Goal: Register for event/course

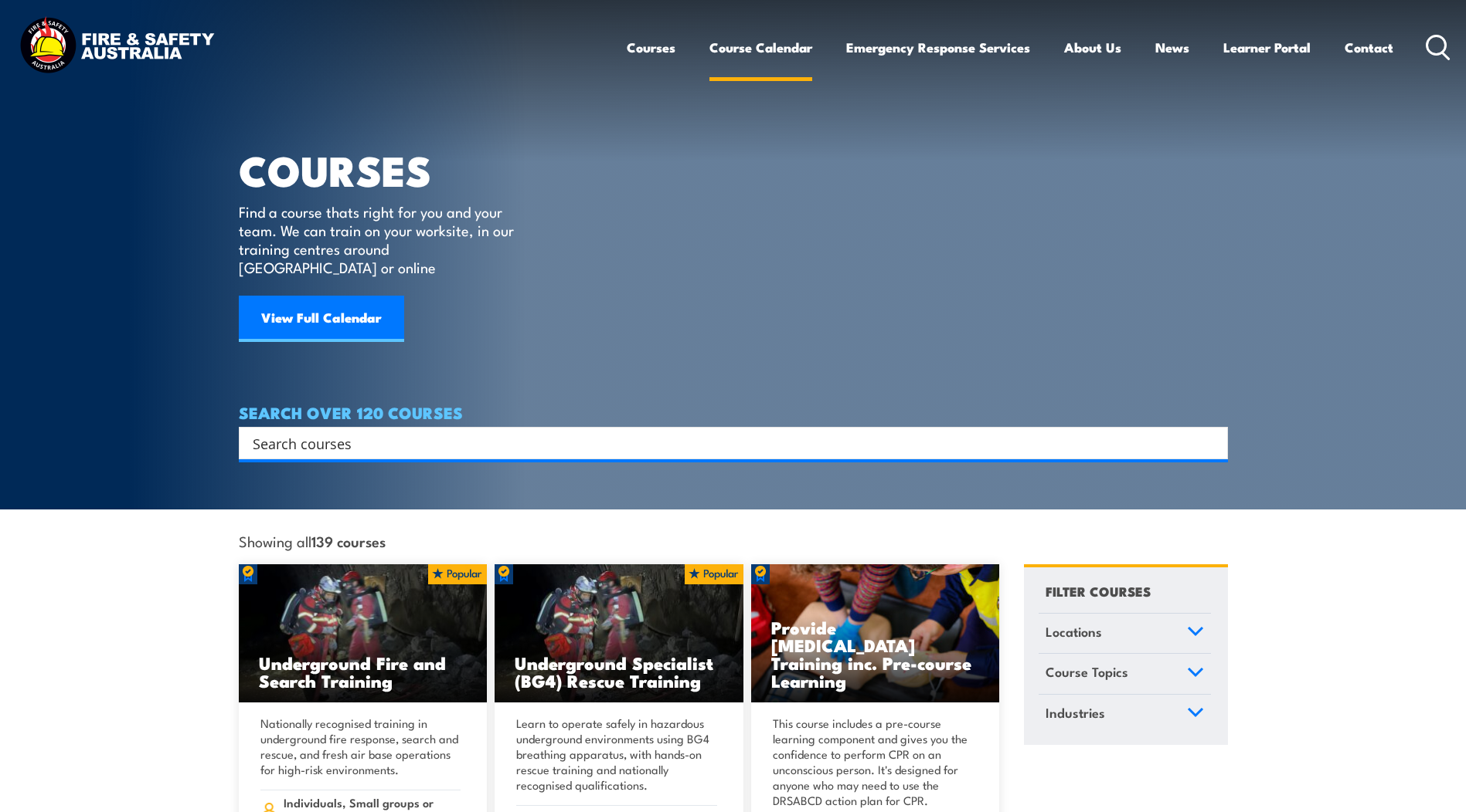
click at [761, 51] on link "Course Calendar" at bounding box center [760, 48] width 102 height 41
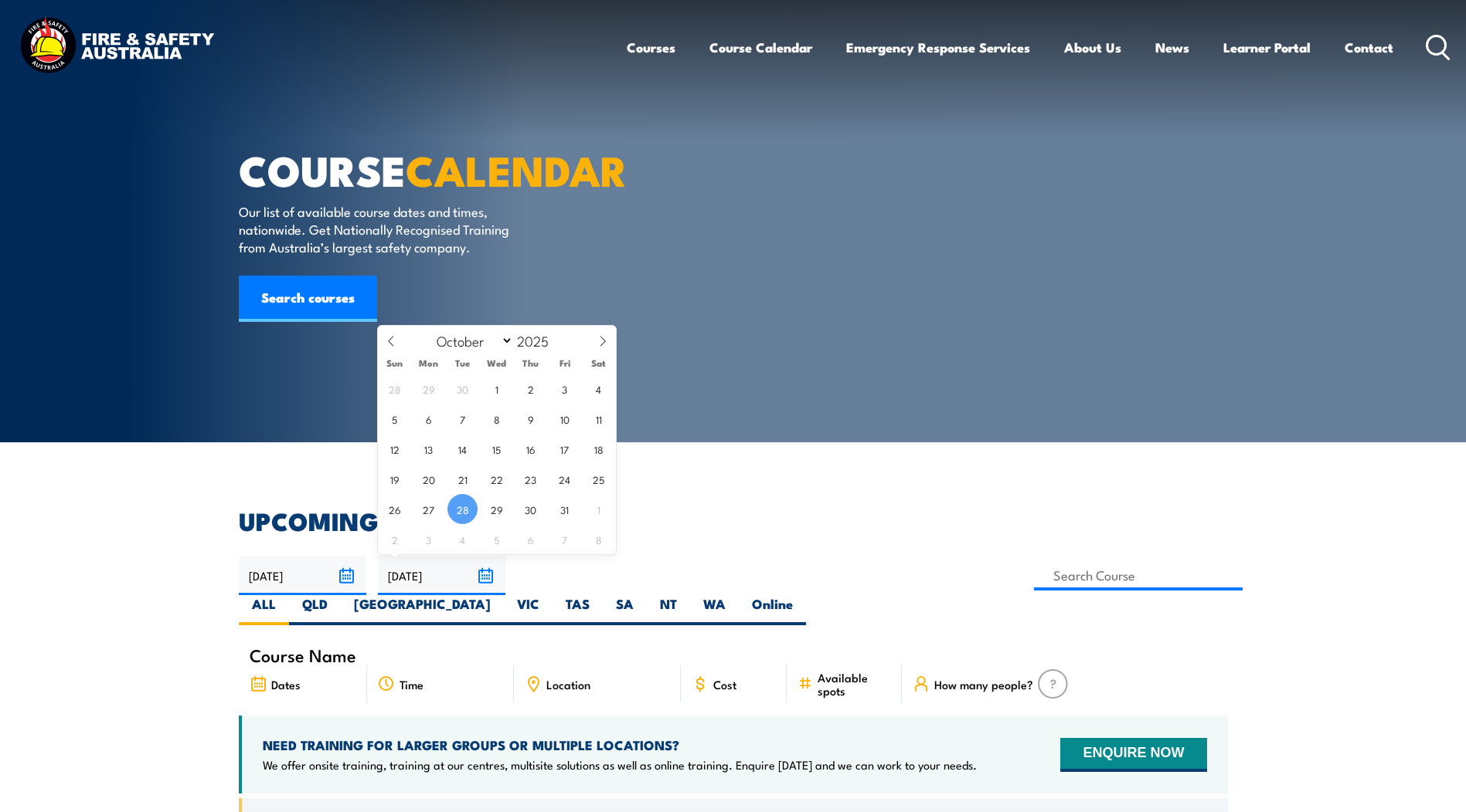
select select "9"
click at [535, 340] on input "2025" at bounding box center [539, 340] width 51 height 19
click at [557, 334] on span at bounding box center [559, 336] width 11 height 9
type input "2026"
click at [388, 344] on icon at bounding box center [391, 341] width 11 height 11
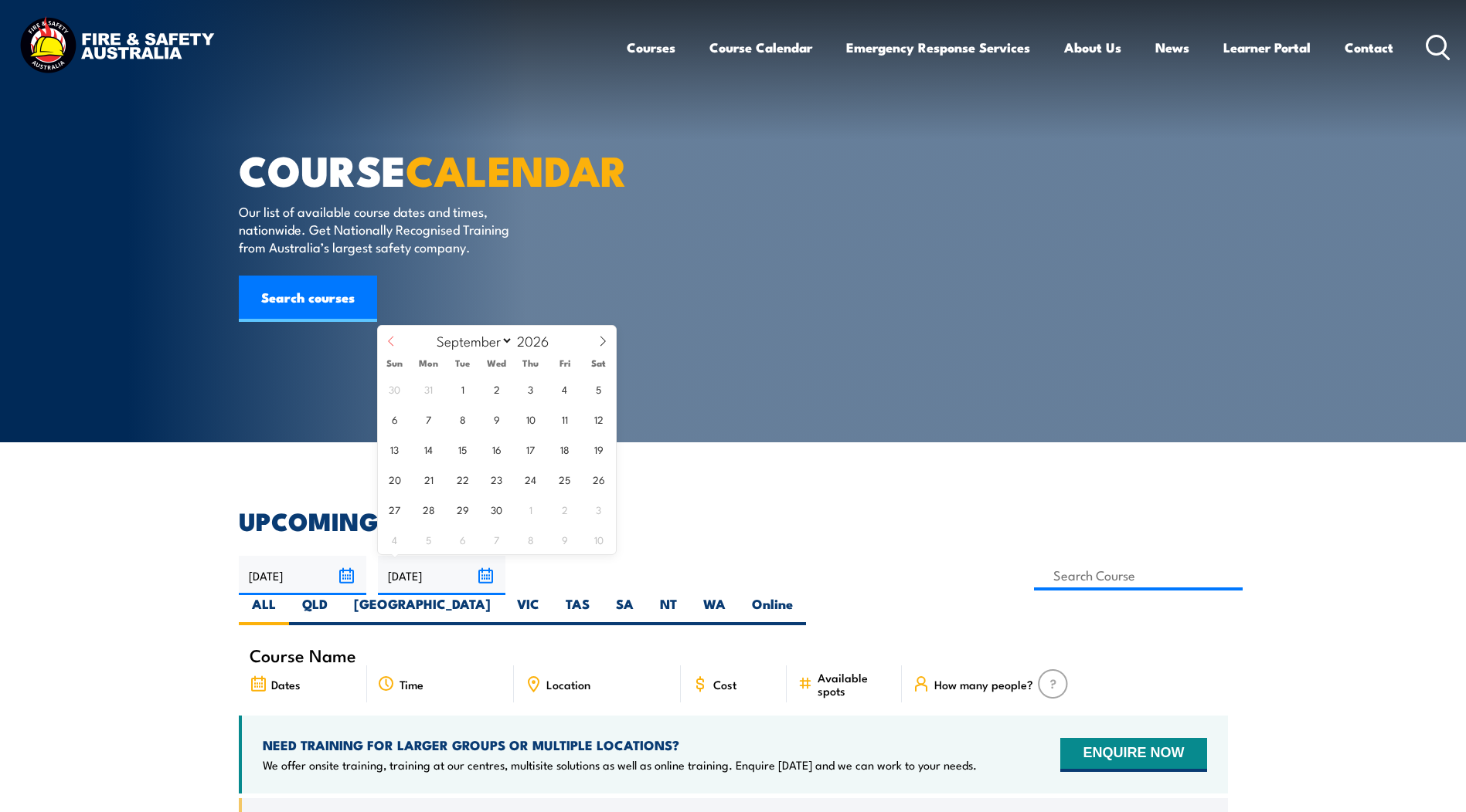
click at [388, 344] on icon at bounding box center [391, 341] width 11 height 11
select select "6"
click at [561, 510] on span "31" at bounding box center [564, 509] width 30 height 30
type input "[DATE]"
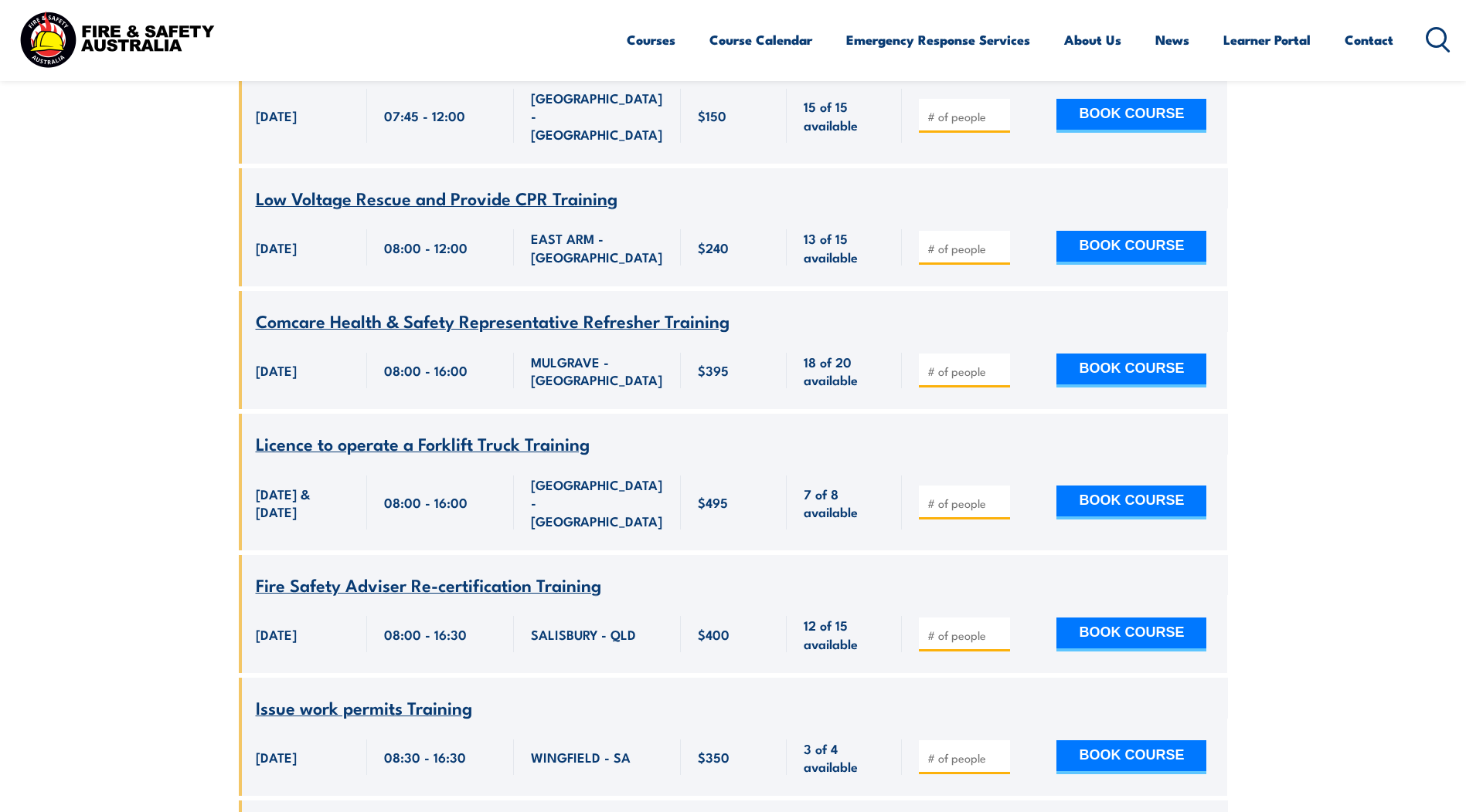
scroll to position [10559, 0]
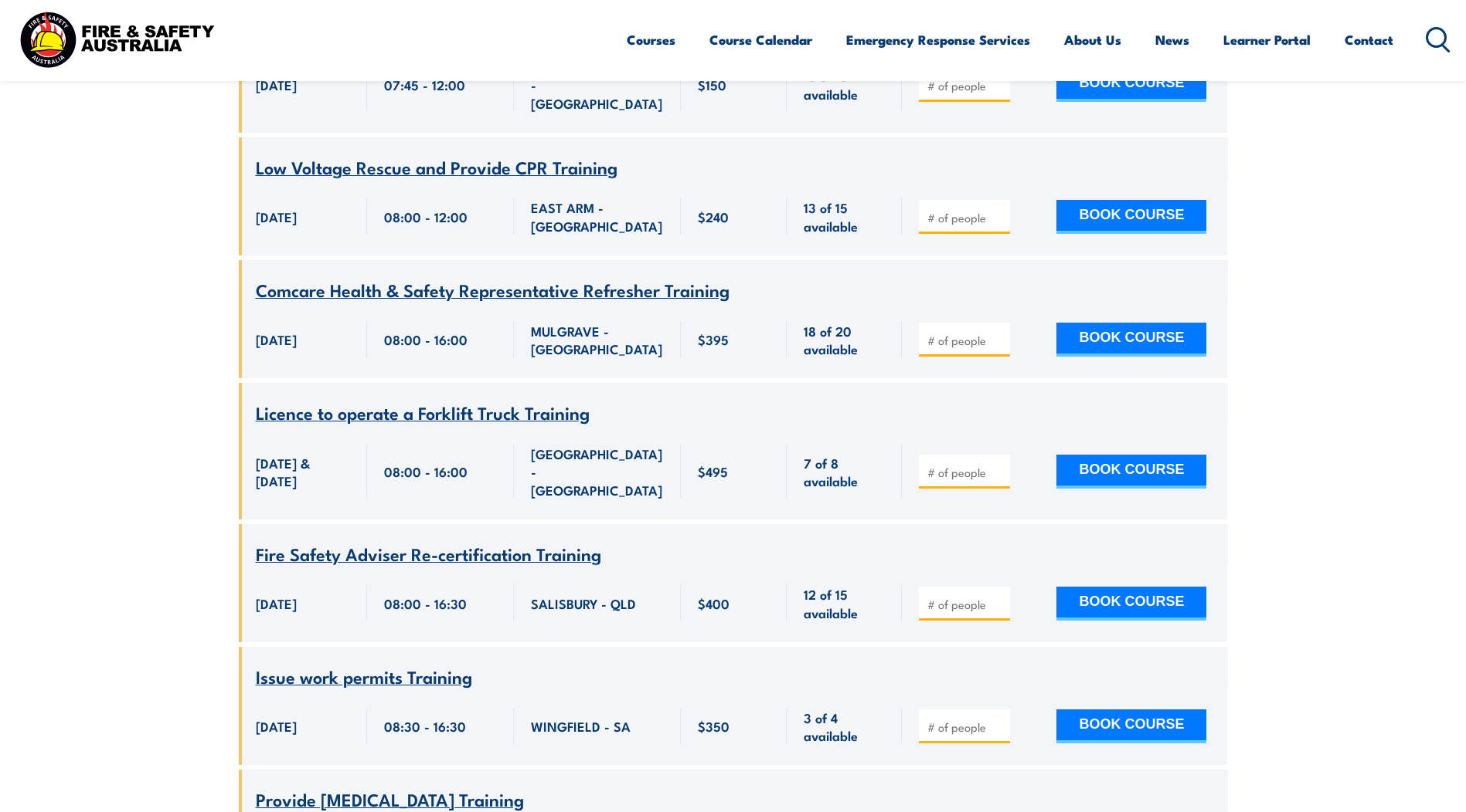
click at [319, 664] on span "Issue work permits Training" at bounding box center [364, 677] width 216 height 26
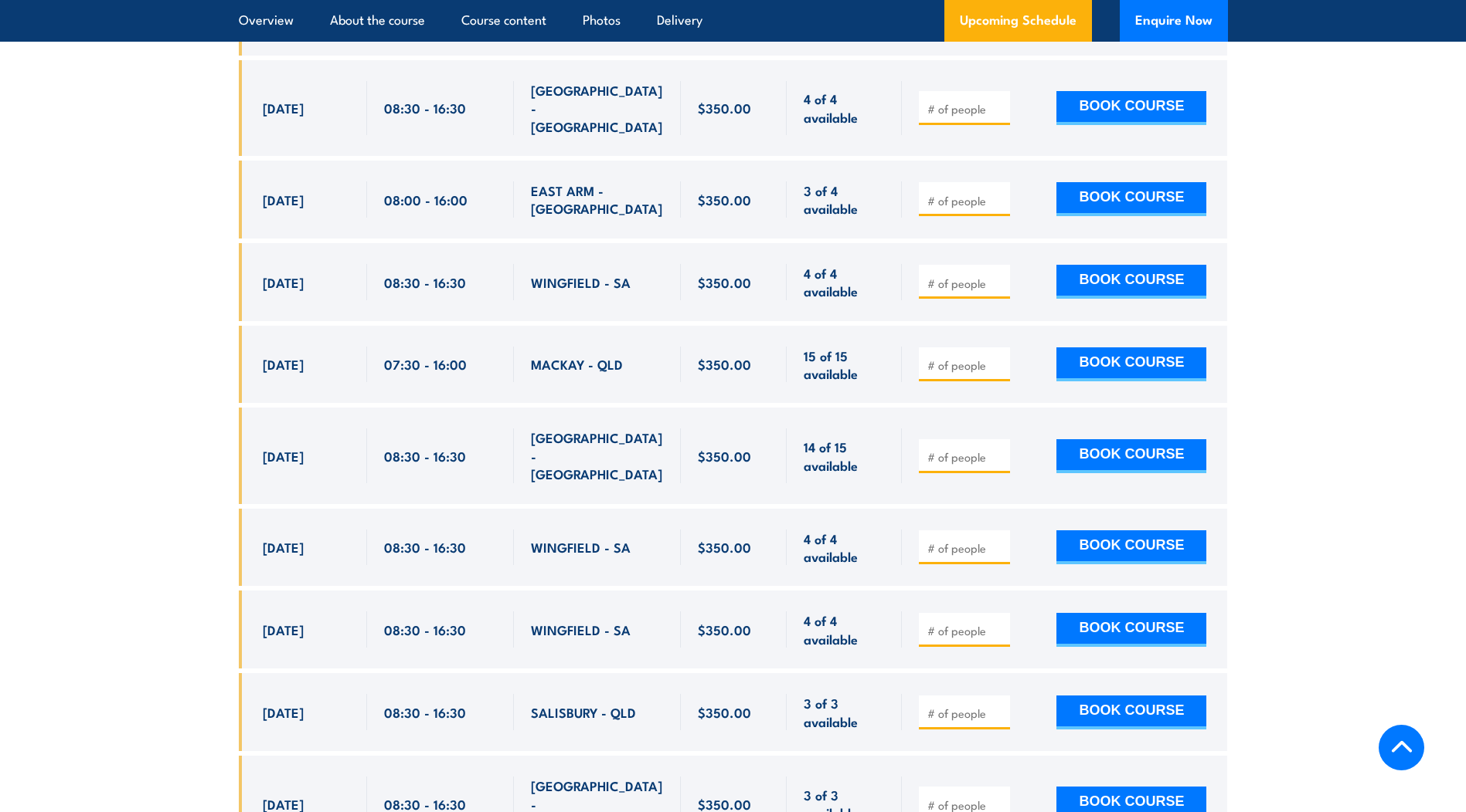
scroll to position [3761, 0]
